Goal: Task Accomplishment & Management: Complete application form

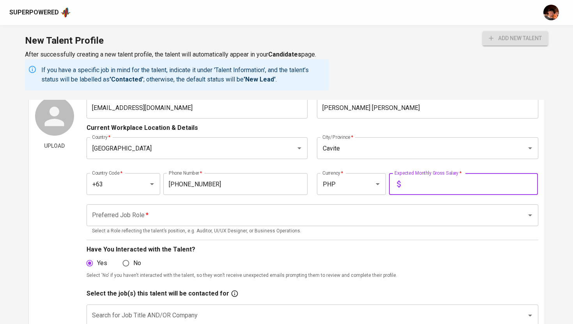
scroll to position [42, 0]
click at [411, 179] on input "text" at bounding box center [471, 184] width 134 height 22
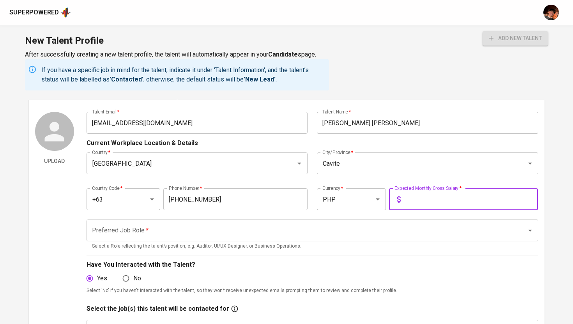
scroll to position [20, 0]
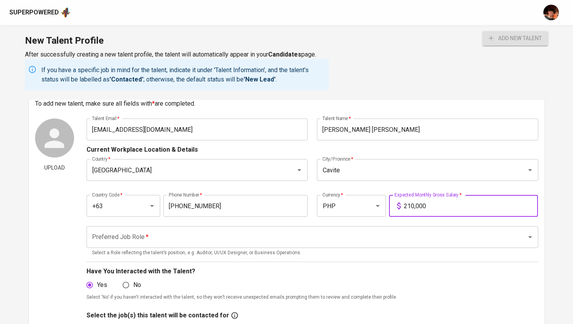
type input "210,000"
click at [358, 243] on input "Preferred Job Role   *" at bounding box center [301, 236] width 423 height 15
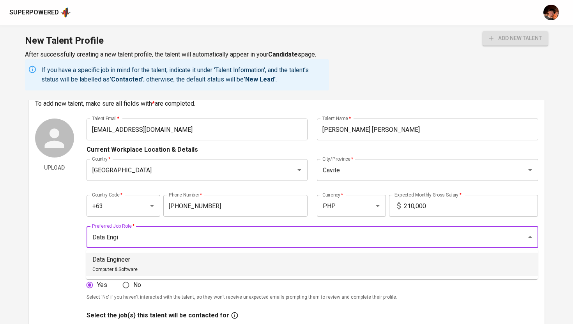
click at [333, 264] on li "Data Engineer Computer & Software" at bounding box center [311, 263] width 451 height 23
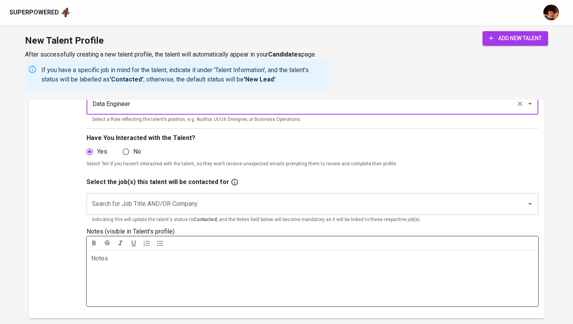
scroll to position [164, 0]
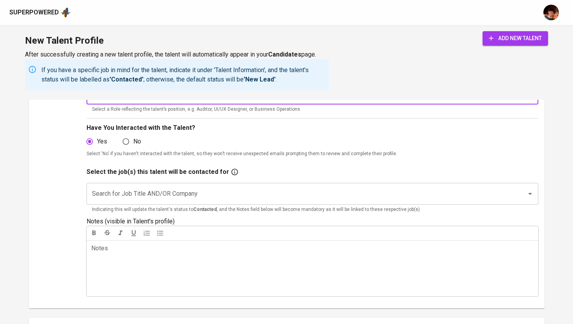
type input "Data Engineer"
click at [251, 196] on input "Search for Job Title AND/OR Company" at bounding box center [301, 193] width 423 height 15
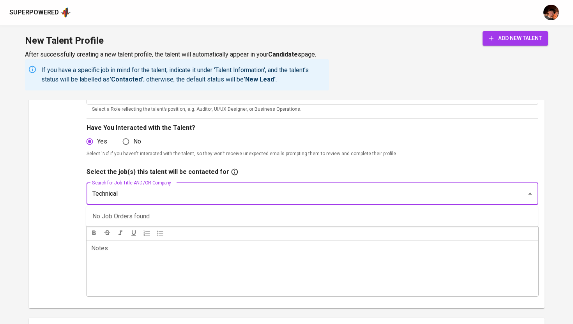
type input "Technical"
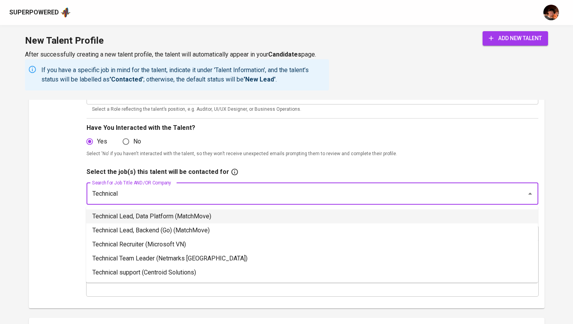
click at [236, 216] on li "Technical Lead, Data Platform (MatchMove)" at bounding box center [311, 216] width 451 height 14
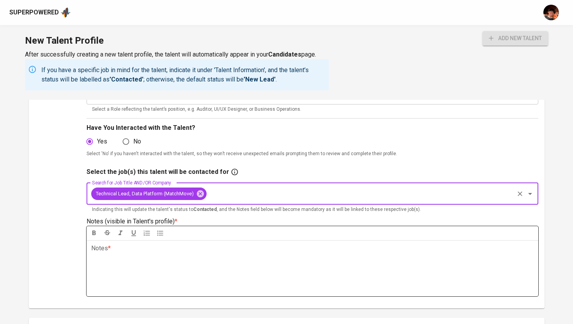
click at [221, 247] on p "Notes * ﻿" at bounding box center [312, 247] width 442 height 9
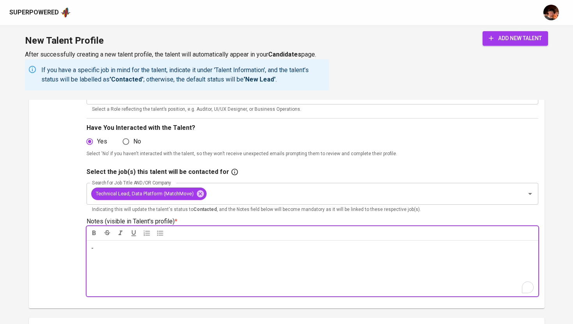
click at [500, 43] on span "add new talent" at bounding box center [514, 38] width 53 height 10
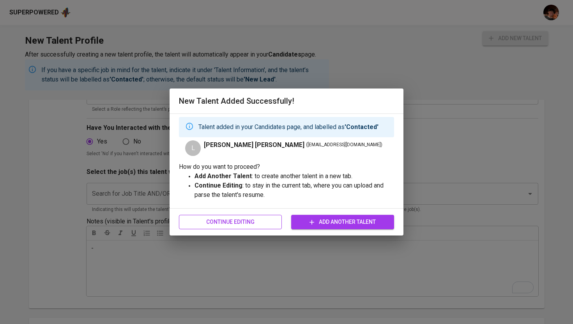
click at [253, 223] on span "Continue Editing" at bounding box center [230, 222] width 90 height 10
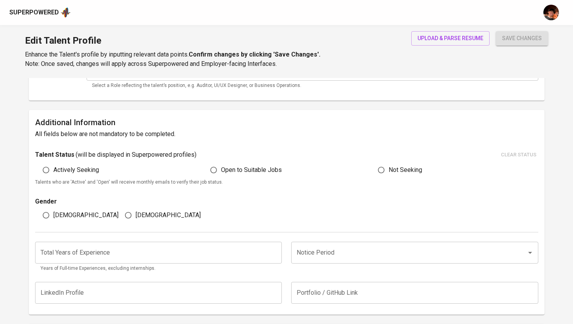
type input "[EMAIL_ADDRESS][DOMAIN_NAME]"
type input "[PERSON_NAME] [PERSON_NAME]"
type input "[GEOGRAPHIC_DATA]"
type input "Cavite"
type input "+63"
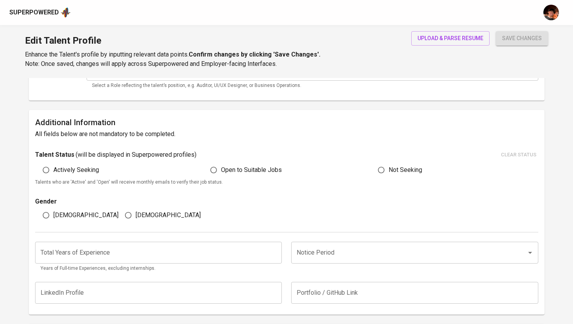
type input "[PHONE_NUMBER]"
type input "PHP"
type input "210,000"
type input "Data Engineer"
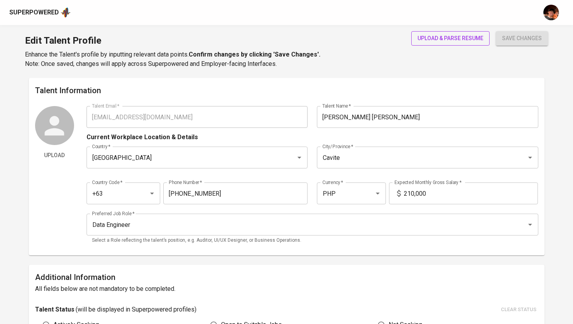
click at [436, 43] on span "upload & parse resume" at bounding box center [450, 38] width 66 height 10
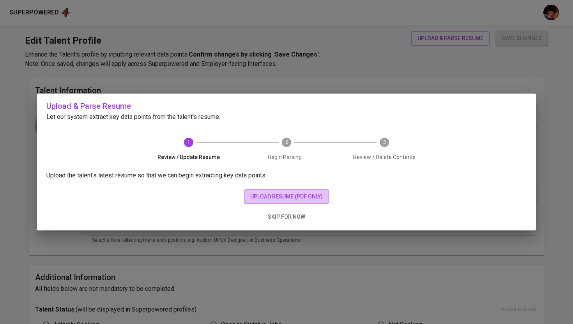
click at [312, 193] on span "upload resume (pdf only)" at bounding box center [286, 197] width 72 height 10
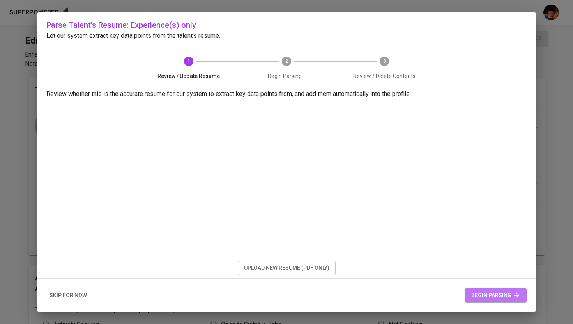
click at [498, 293] on span "begin parsing" at bounding box center [495, 295] width 49 height 10
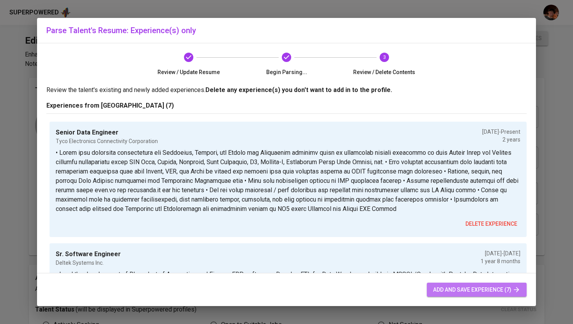
click at [509, 291] on span "add and save experience (7)" at bounding box center [476, 290] width 87 height 10
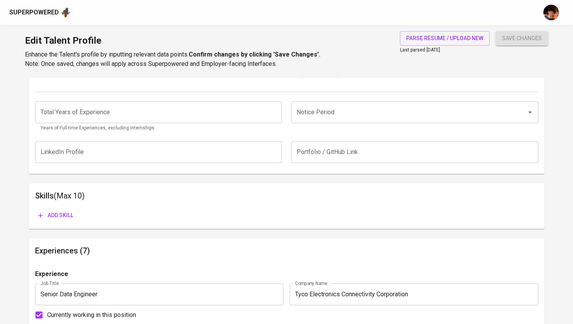
scroll to position [236, 0]
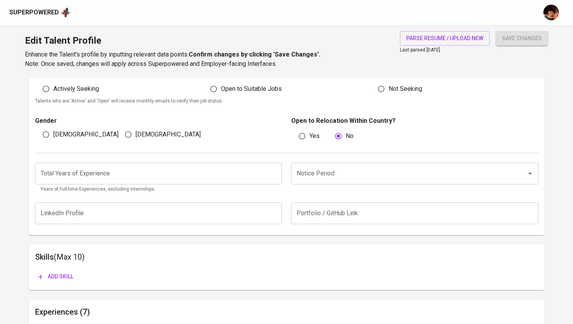
click at [186, 176] on input "number" at bounding box center [158, 173] width 247 height 22
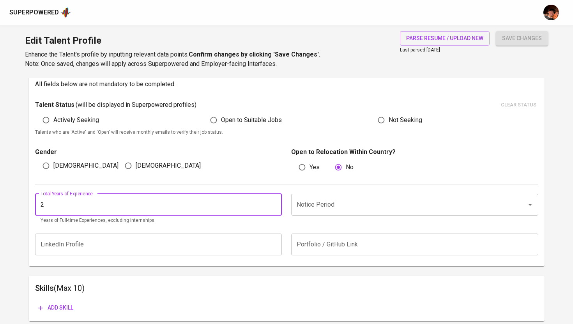
scroll to position [243, 0]
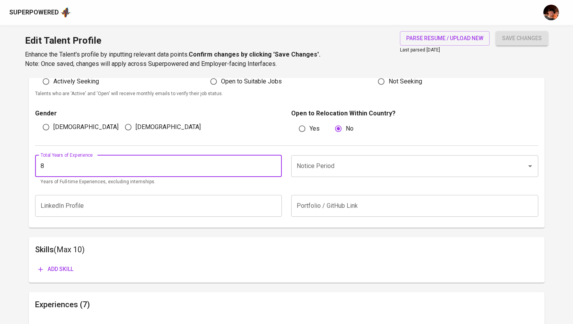
type input "8"
click at [347, 165] on input "Notice Period" at bounding box center [403, 166] width 218 height 15
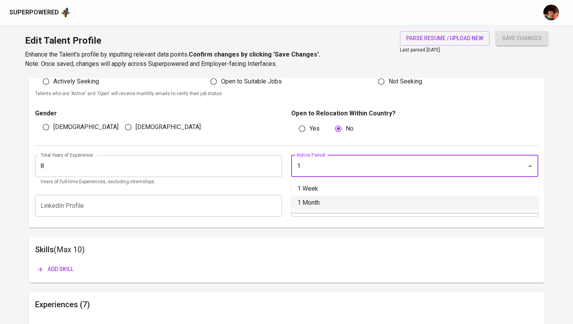
click at [339, 203] on li "1 Month" at bounding box center [414, 203] width 247 height 14
type input "1 Month"
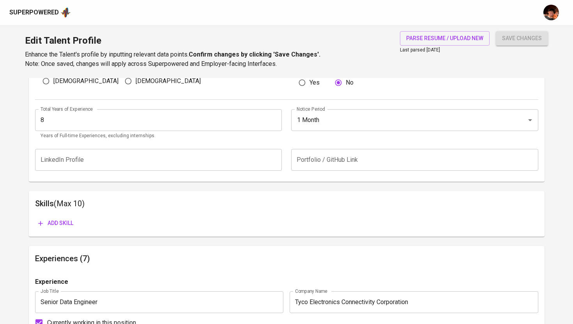
scroll to position [296, 0]
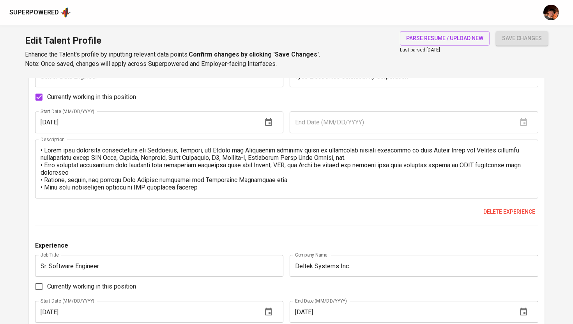
click at [529, 35] on span "save changes" at bounding box center [522, 38] width 40 height 10
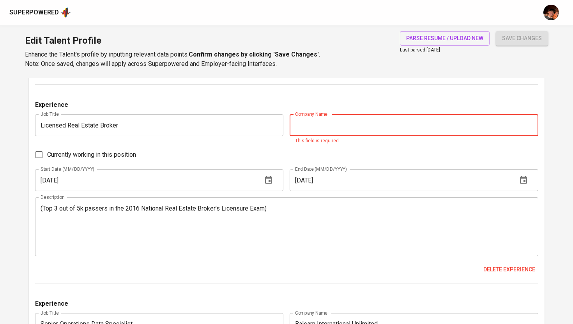
scroll to position [1035, 0]
click at [494, 268] on span "Delete experience" at bounding box center [509, 269] width 52 height 10
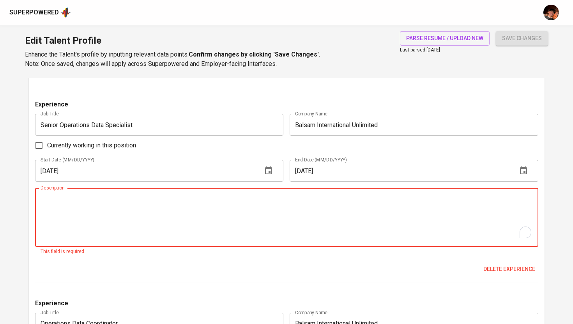
click at [412, 213] on textarea "To enrich screen reader interactions, please activate Accessibility in Grammarl…" at bounding box center [287, 217] width 492 height 44
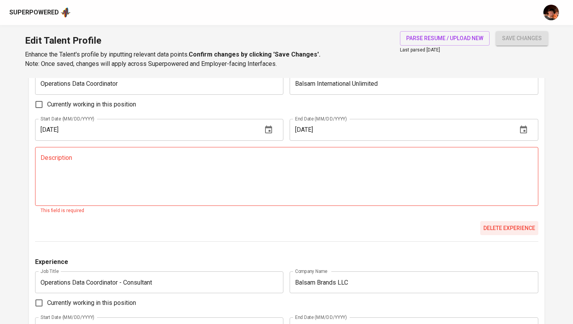
type textarea "-"
click at [499, 226] on span "Delete experience" at bounding box center [509, 228] width 52 height 10
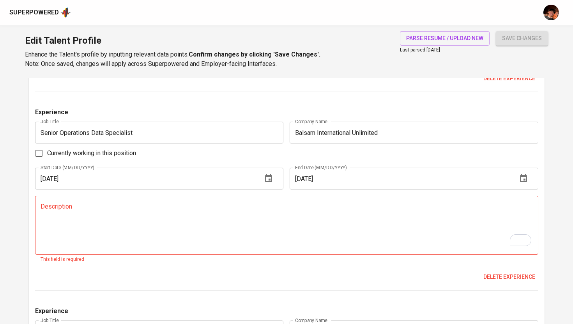
scroll to position [1031, 0]
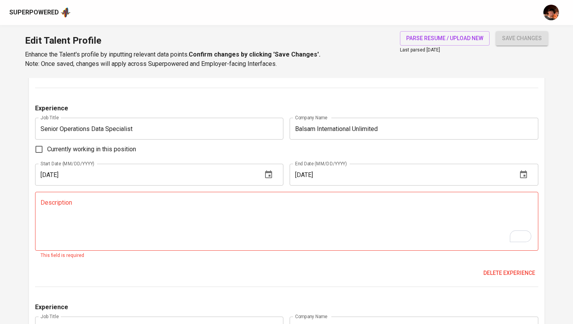
type input "2"
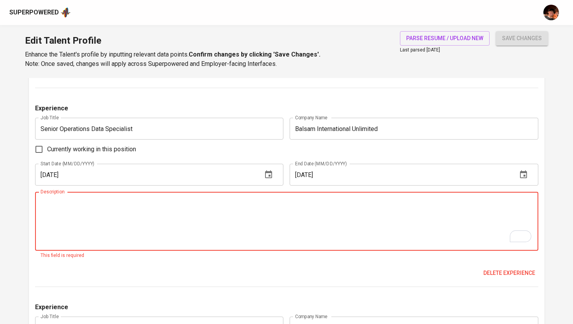
click at [282, 217] on textarea "To enrich screen reader interactions, please activate Accessibility in Grammarl…" at bounding box center [287, 221] width 492 height 44
type textarea "-"
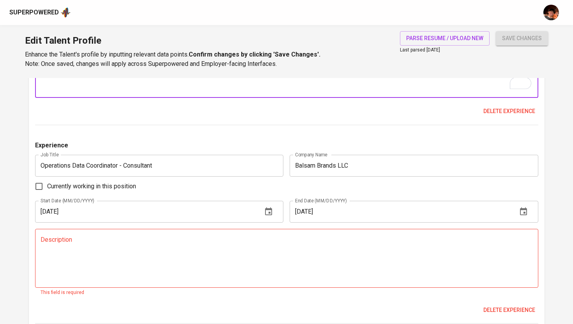
scroll to position [1228, 0]
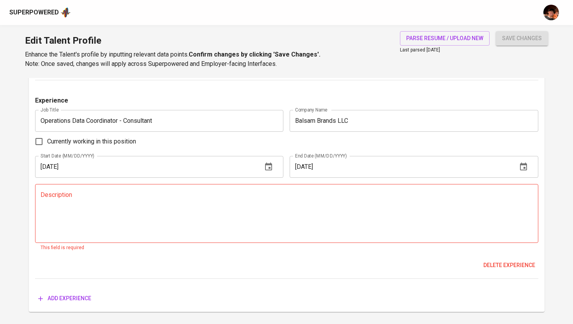
click at [270, 238] on div "Description" at bounding box center [286, 213] width 503 height 59
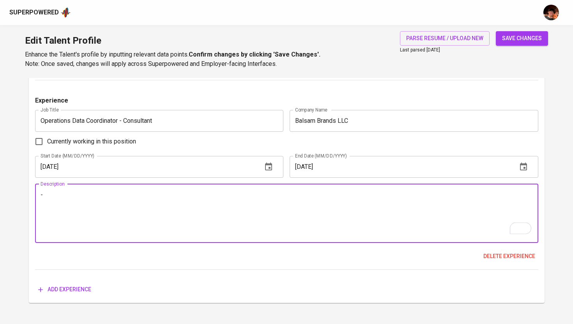
type textarea "-"
click at [87, 282] on button "Add experience" at bounding box center [64, 289] width 59 height 14
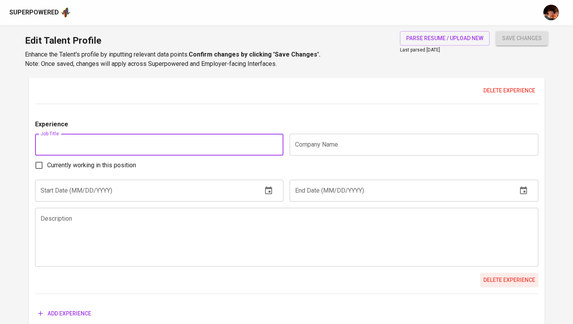
click at [514, 278] on span "Delete experience" at bounding box center [509, 280] width 52 height 10
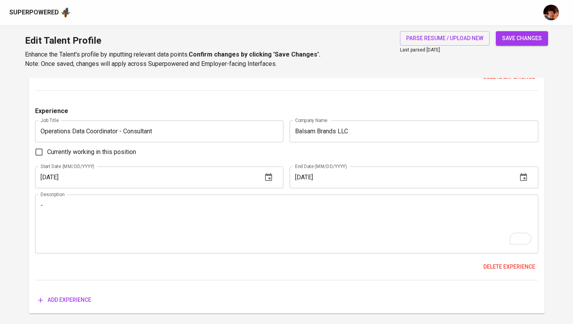
scroll to position [1213, 0]
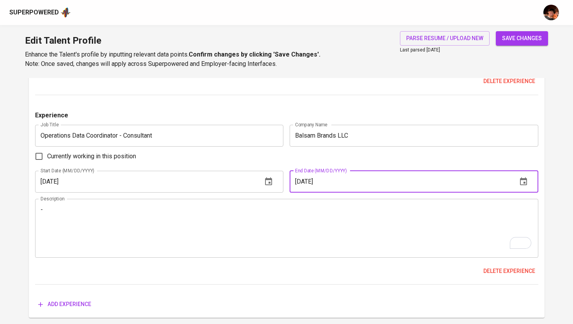
click at [313, 185] on input "[DATE]" at bounding box center [399, 182] width 221 height 22
click at [524, 180] on icon "button" at bounding box center [522, 181] width 9 height 9
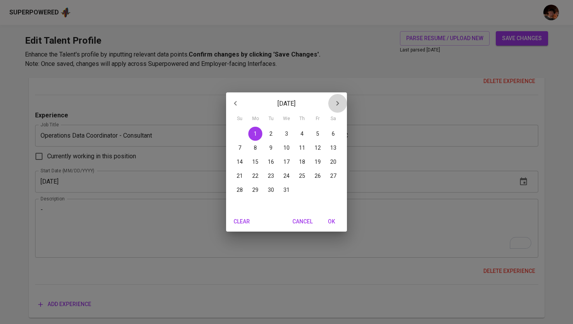
click at [337, 99] on icon "button" at bounding box center [337, 103] width 9 height 9
click at [336, 102] on icon "button" at bounding box center [337, 103] width 3 height 5
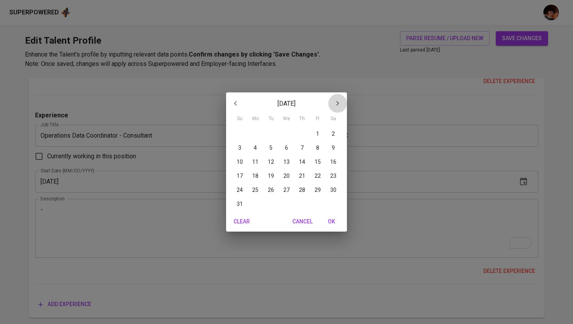
click at [336, 102] on icon "button" at bounding box center [337, 103] width 3 height 5
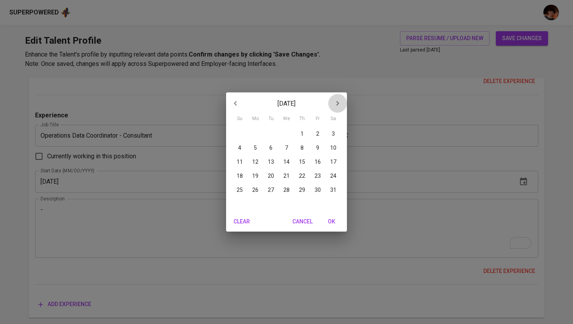
click at [336, 102] on icon "button" at bounding box center [337, 103] width 3 height 5
click at [238, 101] on icon "button" at bounding box center [235, 103] width 9 height 9
click at [297, 106] on p "[DATE]" at bounding box center [286, 103] width 83 height 9
click at [384, 132] on div "[DATE] Su Mo Tu We Th Fr Sa 27 28 29 30 1 2 3 4 5 6 7 8 9 10 11 12 13 14 15 16 …" at bounding box center [286, 162] width 573 height 324
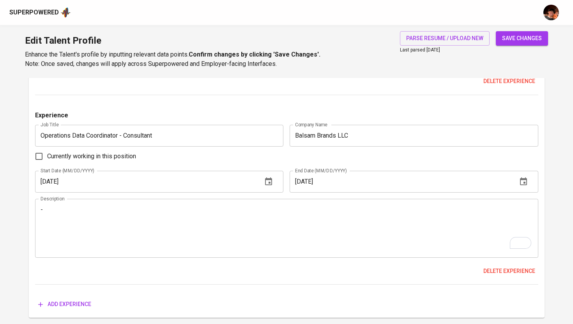
click at [302, 183] on input "[DATE]" at bounding box center [399, 182] width 221 height 22
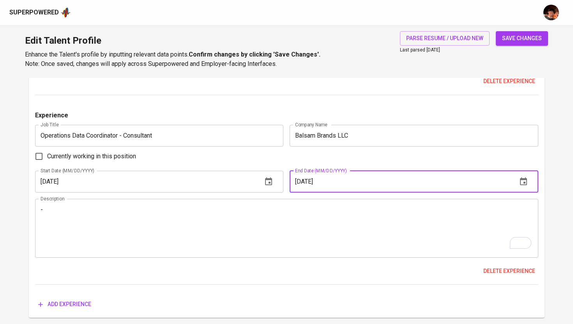
type input "[DATE]"
click at [514, 46] on div "save changes" at bounding box center [521, 49] width 52 height 37
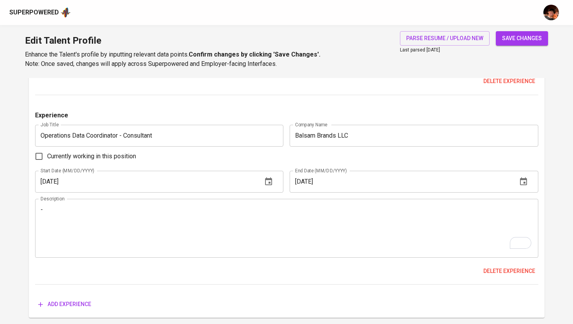
click at [506, 42] on span "save changes" at bounding box center [522, 38] width 40 height 10
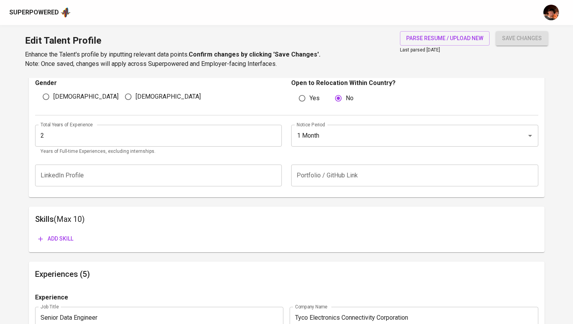
scroll to position [0, 0]
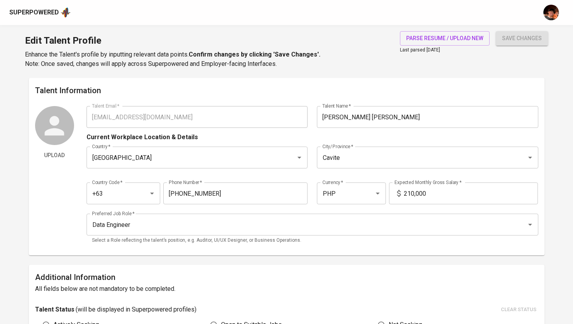
click at [38, 11] on div "Superpowered" at bounding box center [33, 12] width 49 height 9
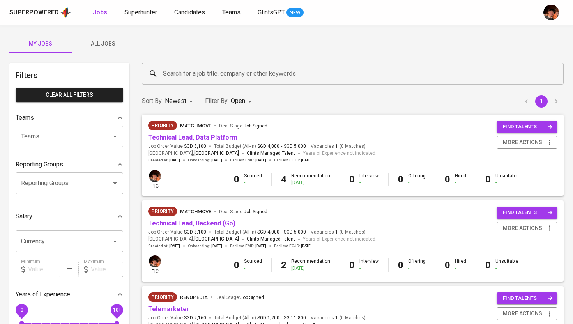
click at [144, 16] on link "Superhunter" at bounding box center [141, 13] width 34 height 10
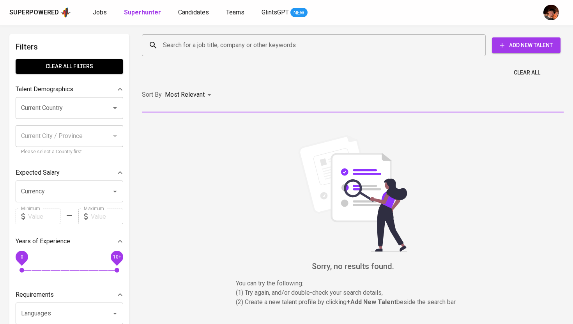
click at [512, 48] on span "Add New Talent" at bounding box center [526, 46] width 56 height 10
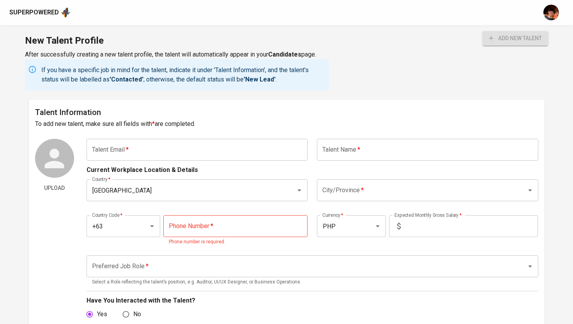
click at [261, 152] on input "text" at bounding box center [196, 150] width 221 height 22
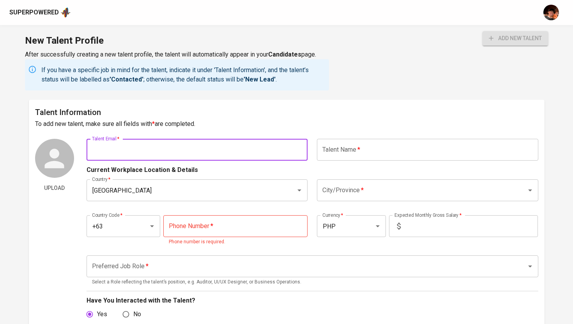
paste input "[EMAIL_ADDRESS][DOMAIN_NAME]"
type input "[EMAIL_ADDRESS][DOMAIN_NAME]"
click at [343, 155] on input "text" at bounding box center [427, 150] width 221 height 22
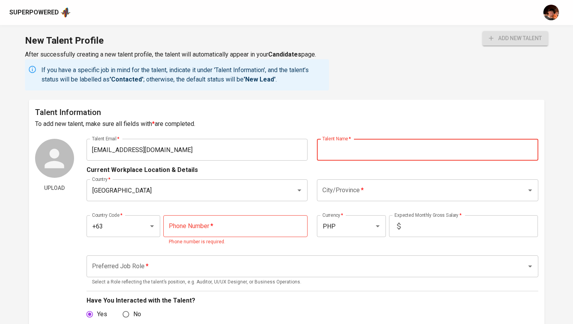
click at [369, 151] on input "text" at bounding box center [427, 150] width 221 height 22
paste input "[PERSON_NAME] [PERSON_NAME]"
type input "[PERSON_NAME] [PERSON_NAME]"
click at [346, 189] on input "City/Province   *" at bounding box center [416, 190] width 192 height 15
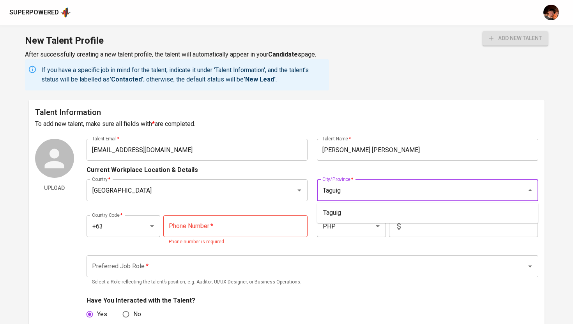
click at [321, 181] on div "[GEOGRAPHIC_DATA]/Province *" at bounding box center [427, 190] width 221 height 22
click at [349, 219] on li "Taguig" at bounding box center [427, 213] width 221 height 14
type input "Taguig"
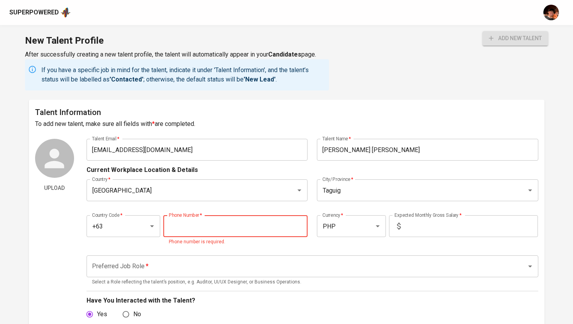
click at [225, 225] on input "tel" at bounding box center [235, 226] width 144 height 22
paste input "917-135-1022"
type input "917-135-1022"
click at [466, 223] on input "text" at bounding box center [471, 226] width 134 height 22
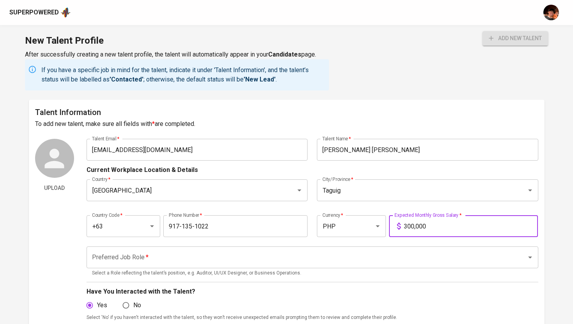
type input "300,000"
click at [408, 253] on input "Preferred Job Role   *" at bounding box center [301, 257] width 423 height 15
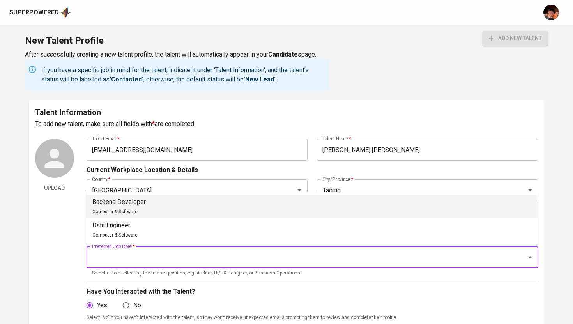
click at [212, 213] on li "Backend Developer Computer & Software" at bounding box center [311, 206] width 451 height 23
type input "Backend Developer"
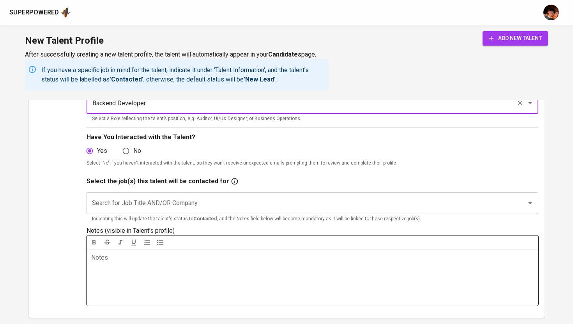
scroll to position [159, 0]
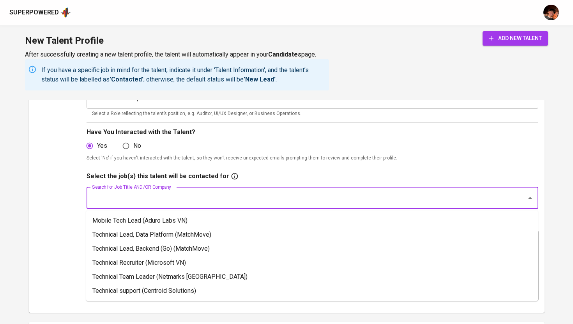
click at [208, 196] on input "Search for Job Title AND/OR Company" at bounding box center [301, 197] width 423 height 15
click at [211, 245] on li "Technical Lead, Backend (Go) (MatchMove)" at bounding box center [311, 249] width 451 height 14
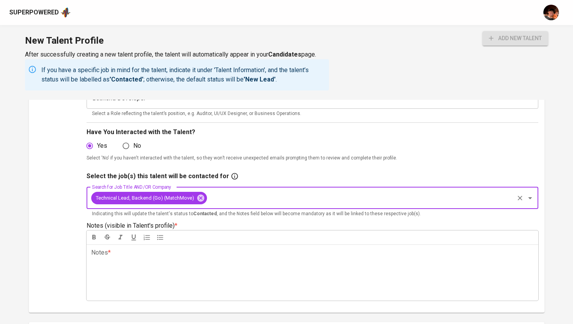
click at [199, 261] on div "Notes * ﻿" at bounding box center [311, 272] width 451 height 56
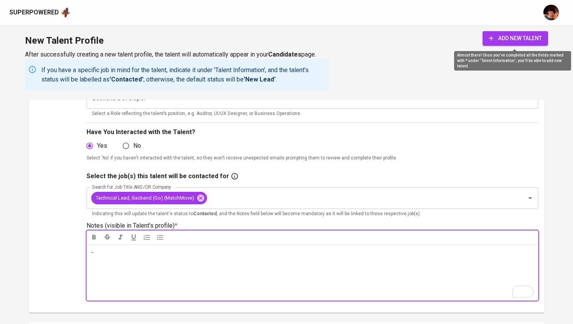
click at [514, 40] on span "add new talent" at bounding box center [514, 38] width 53 height 10
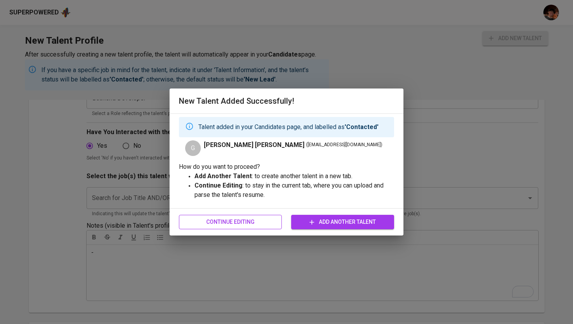
click at [255, 224] on span "Continue Editing" at bounding box center [230, 222] width 90 height 10
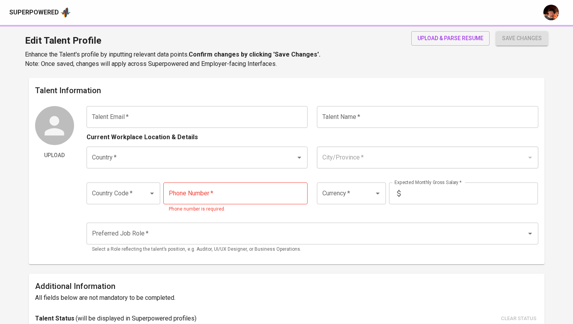
type input "[EMAIL_ADDRESS][DOMAIN_NAME]"
type input "[PERSON_NAME] [PERSON_NAME]"
type input "[GEOGRAPHIC_DATA]"
type input "Taguig"
type input "+63"
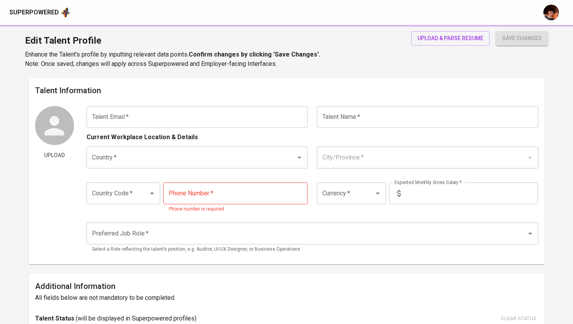
type input "917-135-1022"
type input "PHP"
type input "300,000"
type input "Backend Developer"
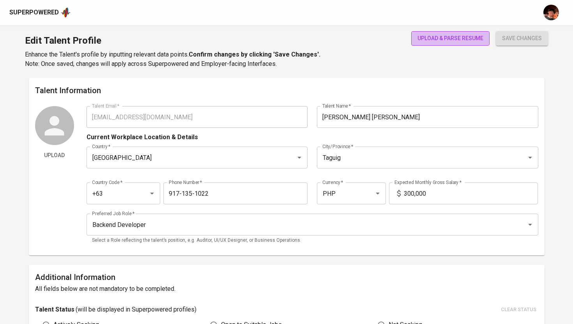
click at [466, 38] on span "upload & parse resume" at bounding box center [450, 38] width 66 height 10
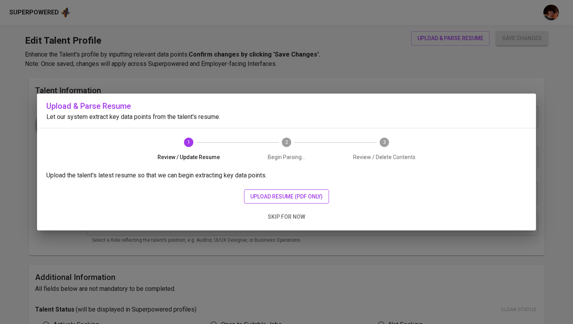
click at [268, 197] on span "upload resume (pdf only)" at bounding box center [286, 197] width 72 height 10
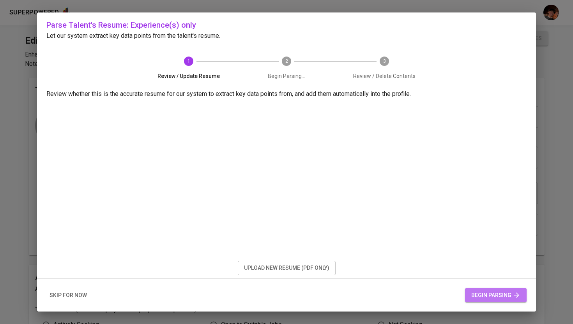
click at [484, 291] on span "begin parsing" at bounding box center [495, 295] width 49 height 10
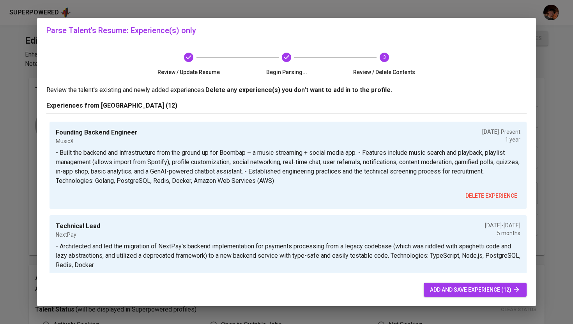
click at [445, 286] on span "add and save experience (12)" at bounding box center [475, 290] width 90 height 10
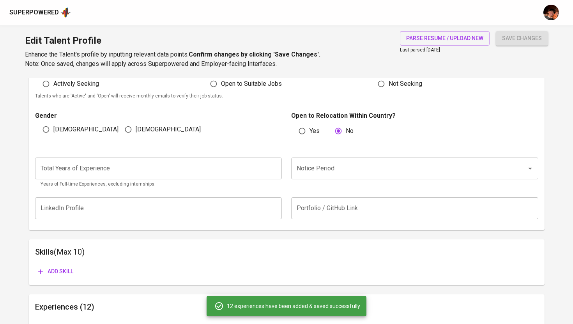
scroll to position [215, 0]
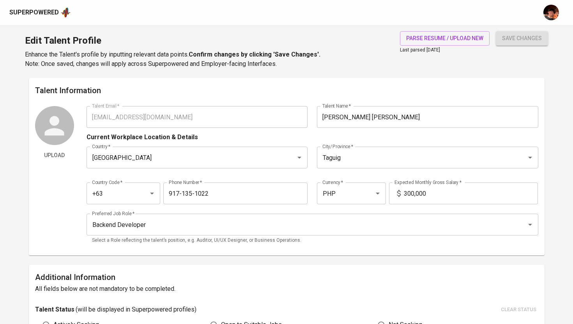
scroll to position [215, 0]
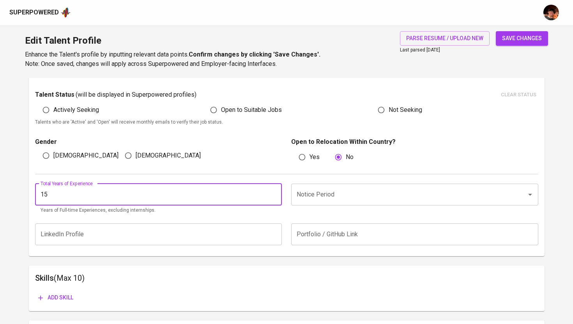
type input "15"
click at [318, 196] on input "Notice Period" at bounding box center [403, 194] width 218 height 15
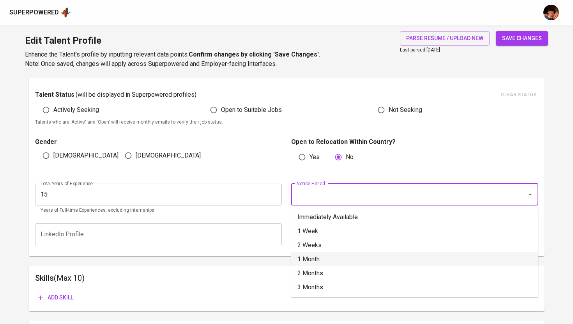
click at [330, 261] on li "1 Month" at bounding box center [414, 259] width 247 height 14
type input "1 Month"
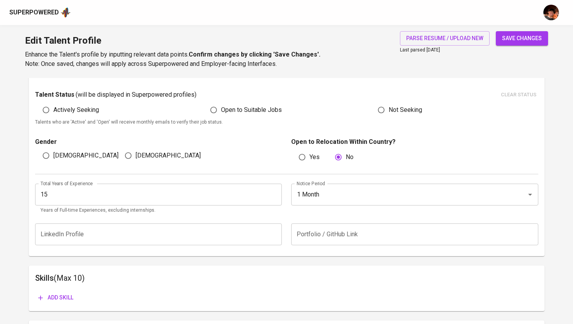
click at [526, 34] on span "save changes" at bounding box center [522, 38] width 40 height 10
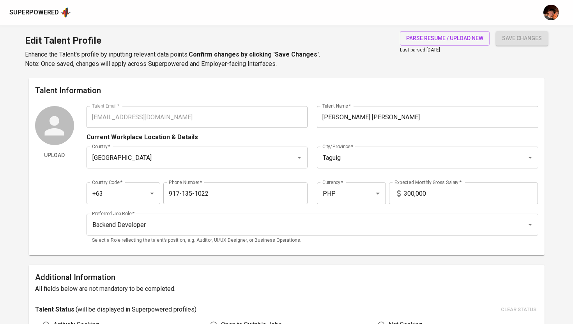
click at [39, 11] on div "Superpowered" at bounding box center [33, 12] width 49 height 9
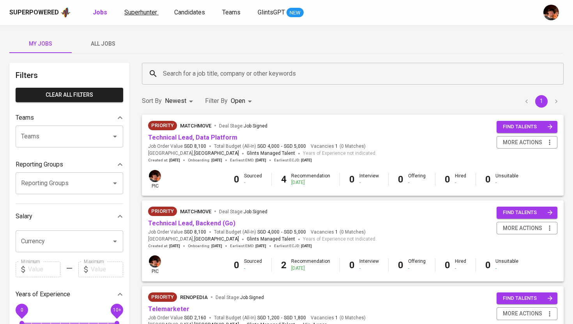
click at [143, 11] on span "Superhunter" at bounding box center [140, 12] width 33 height 7
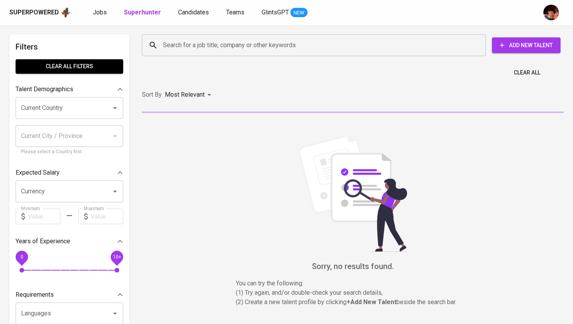
click at [222, 46] on input "Search for a job title, company or other keywords" at bounding box center [315, 45] width 309 height 15
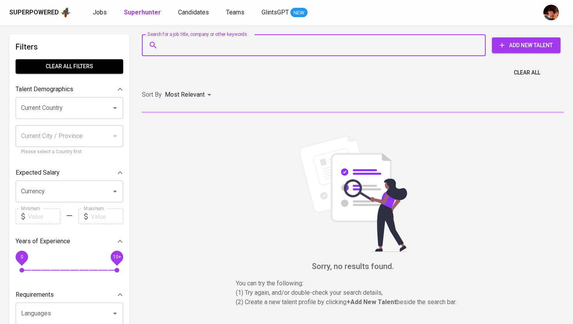
paste input "[EMAIL_ADDRESS][DOMAIN_NAME]"
type input "[EMAIL_ADDRESS][DOMAIN_NAME]"
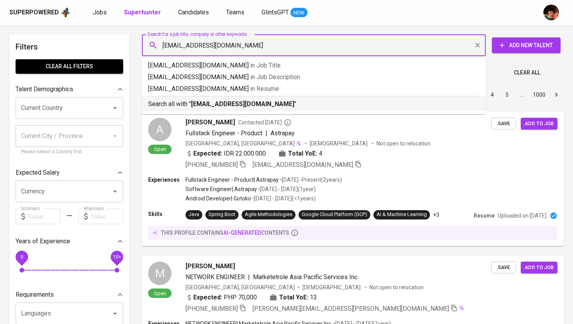
click at [169, 105] on p "Search all with " [EMAIL_ADDRESS][DOMAIN_NAME] "" at bounding box center [313, 103] width 331 height 9
click at [169, 99] on p "Most Relevant" at bounding box center [185, 94] width 40 height 9
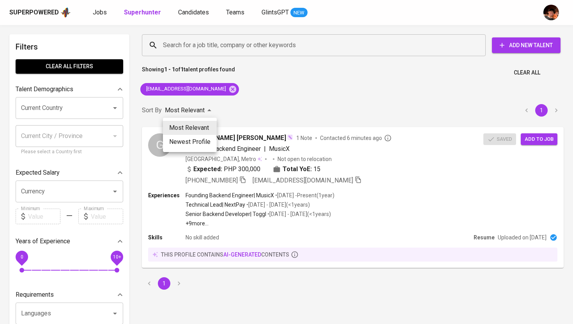
click at [285, 114] on div at bounding box center [286, 162] width 573 height 324
click at [188, 9] on span "Candidates" at bounding box center [193, 12] width 31 height 7
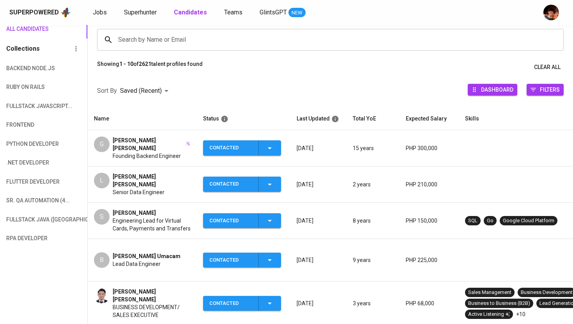
scroll to position [0, 256]
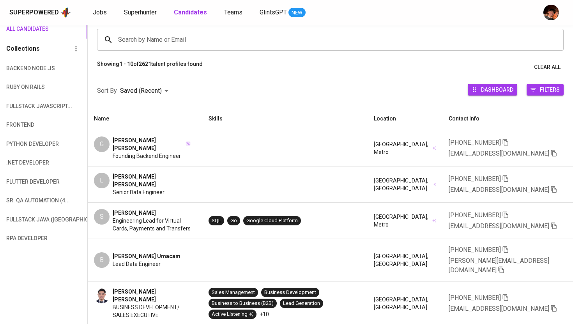
click at [550, 190] on icon "button" at bounding box center [553, 189] width 7 height 7
click at [145, 12] on span "Superhunter" at bounding box center [140, 12] width 33 height 7
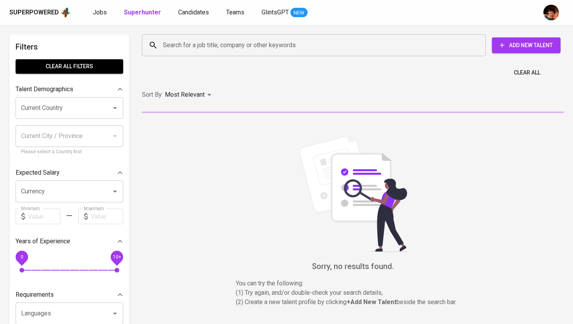
click at [173, 33] on div "Search for a job title, company or other keywords Search for a job title, compa…" at bounding box center [350, 45] width 421 height 25
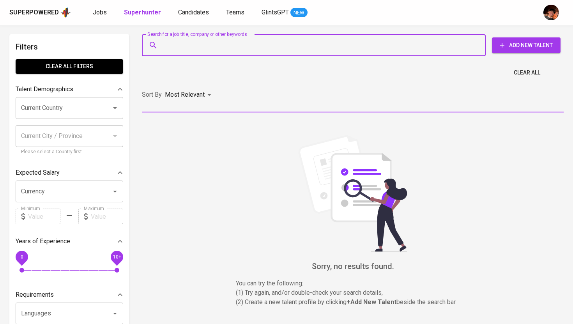
click at [173, 42] on input "Search for a job title, company or other keywords" at bounding box center [315, 45] width 309 height 15
paste input "[EMAIL_ADDRESS][DOMAIN_NAME]"
type input "[EMAIL_ADDRESS][DOMAIN_NAME]"
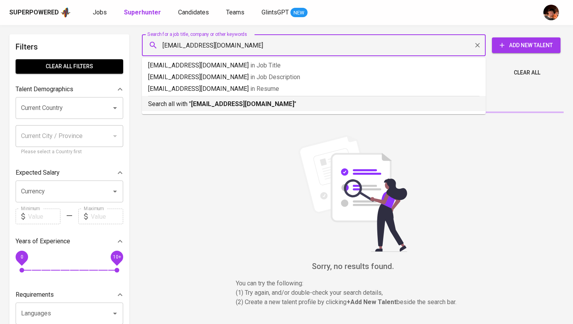
click at [188, 103] on p "Search all with " la_abecilla@yahoo.com "" at bounding box center [313, 103] width 331 height 9
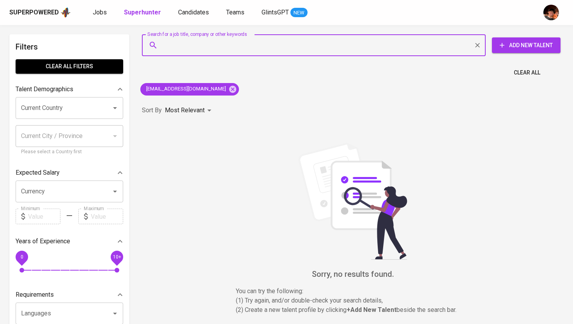
click at [404, 48] on input "Search for a job title, company or other keywords" at bounding box center [315, 45] width 309 height 15
click at [477, 44] on icon "Clear" at bounding box center [477, 45] width 8 height 8
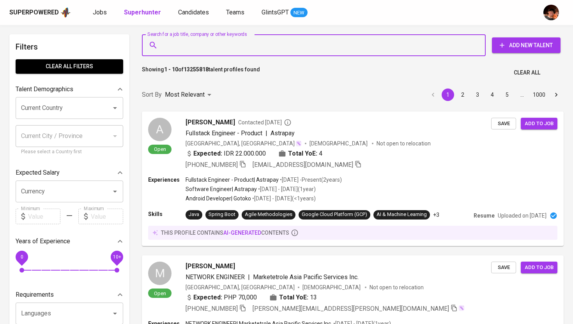
type input "[EMAIL_ADDRESS][DOMAIN_NAME]"
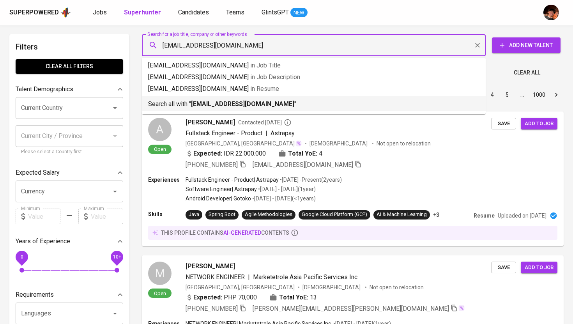
click at [269, 108] on p "Search all with " la_abecilla@yahoo.com "" at bounding box center [313, 103] width 331 height 9
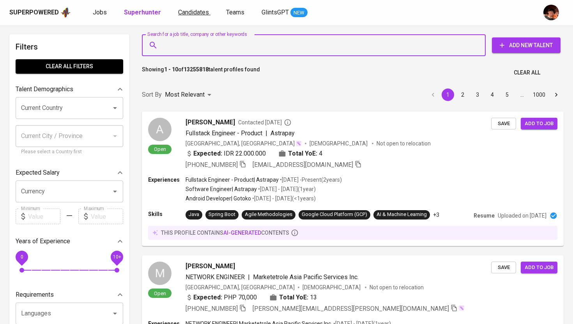
click at [190, 13] on span "Candidates" at bounding box center [193, 12] width 31 height 7
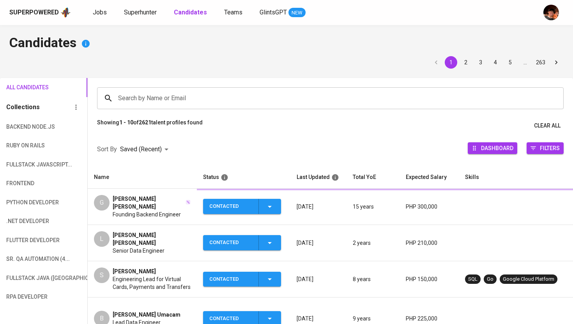
click at [145, 12] on span "Superhunter" at bounding box center [140, 12] width 33 height 7
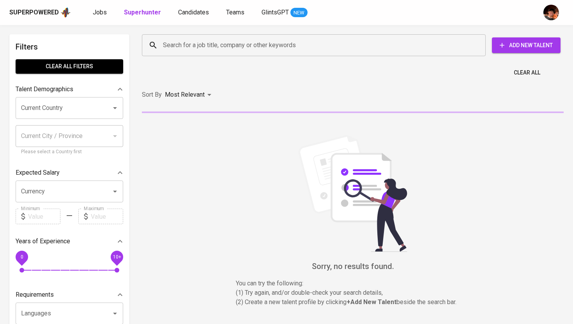
click at [198, 40] on input "Search for a job title, company or other keywords" at bounding box center [315, 45] width 309 height 15
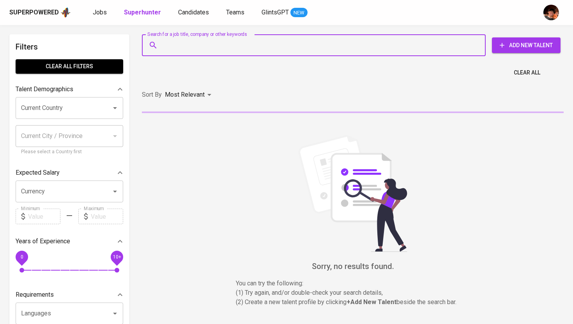
paste input "[EMAIL_ADDRESS][DOMAIN_NAME]"
type input "[EMAIL_ADDRESS][DOMAIN_NAME]"
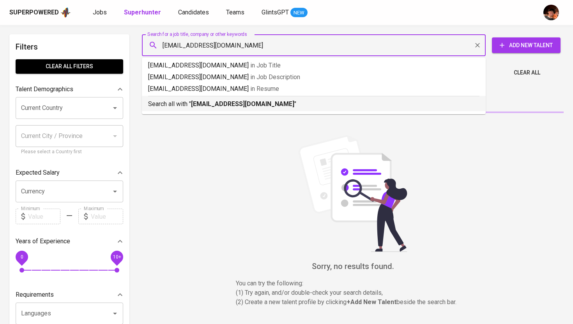
click at [225, 100] on p "Search all with " la_abecilla@yahoo.com "" at bounding box center [313, 103] width 331 height 9
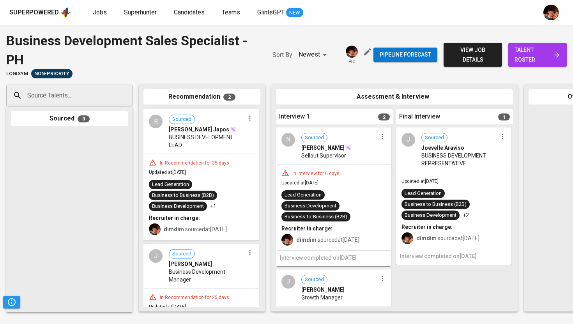
scroll to position [100, 0]
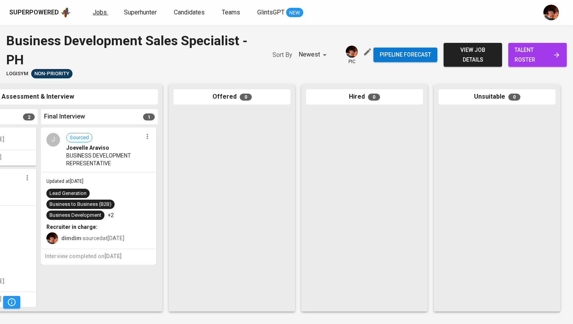
click at [99, 13] on span "Jobs" at bounding box center [100, 12] width 14 height 7
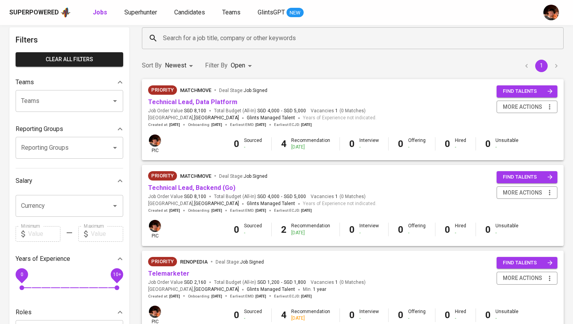
scroll to position [42, 0]
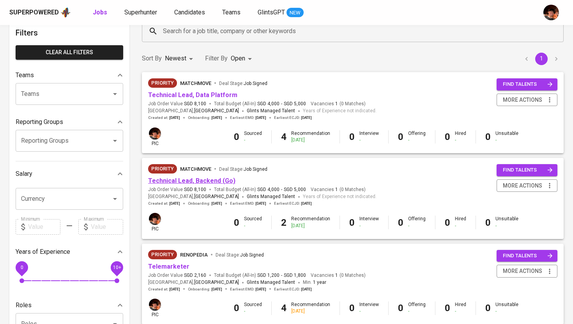
click at [183, 183] on link "Technical Lead, Backend (Go)" at bounding box center [191, 180] width 87 height 7
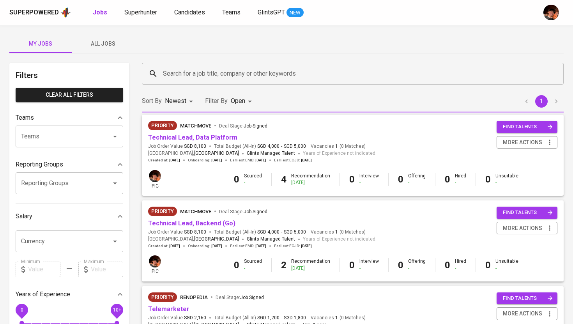
scroll to position [42, 0]
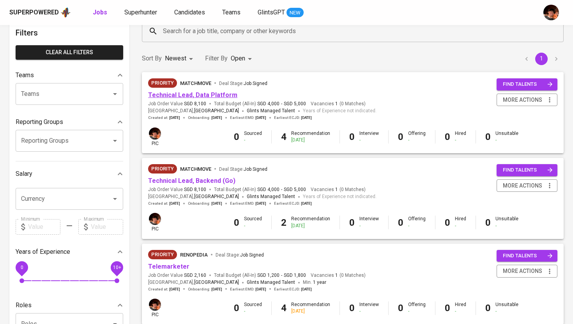
click at [212, 92] on link "Technical Lead, Data Platform" at bounding box center [192, 94] width 89 height 7
